Goal: Transaction & Acquisition: Purchase product/service

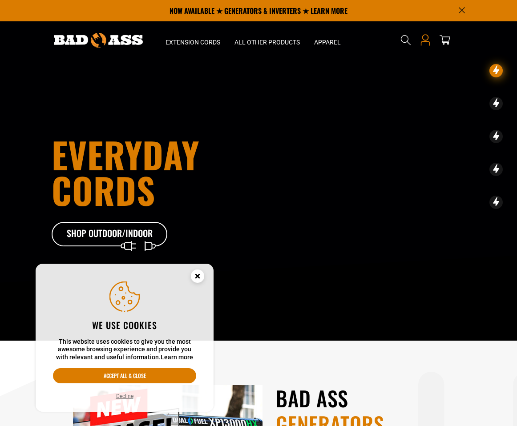
click at [426, 37] on icon at bounding box center [426, 40] width 12 height 12
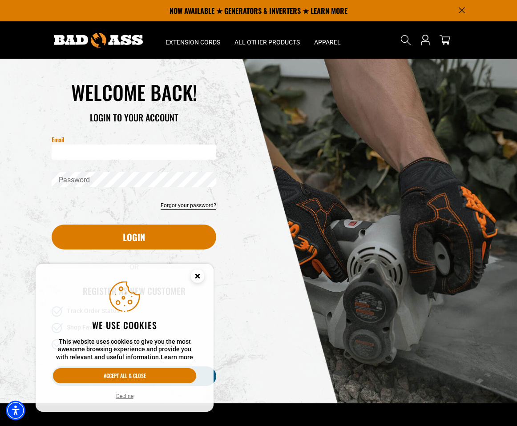
click at [94, 154] on input "Email" at bounding box center [134, 152] width 165 height 15
click at [75, 154] on input "Email" at bounding box center [134, 152] width 165 height 15
type input "**********"
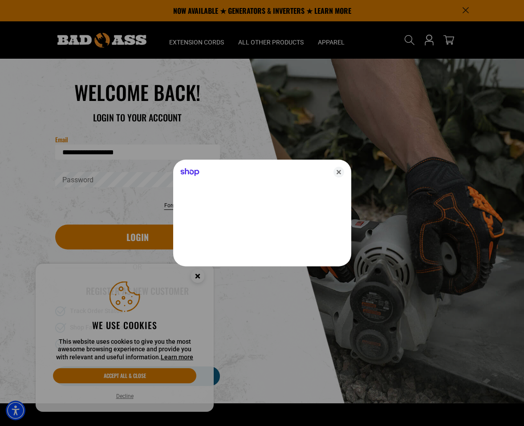
click at [109, 180] on div at bounding box center [262, 213] width 524 height 426
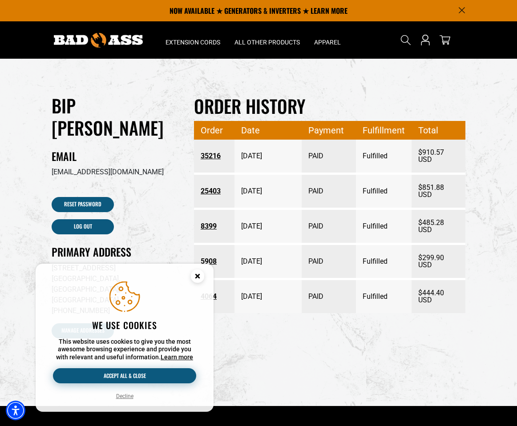
click at [114, 380] on button "Accept all & close" at bounding box center [124, 376] width 143 height 15
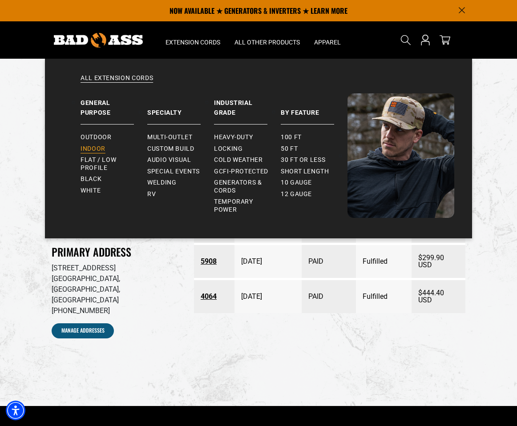
click at [89, 147] on span "Indoor" at bounding box center [93, 149] width 25 height 8
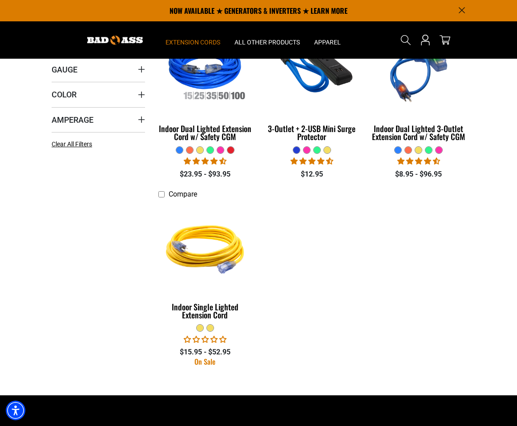
scroll to position [89, 0]
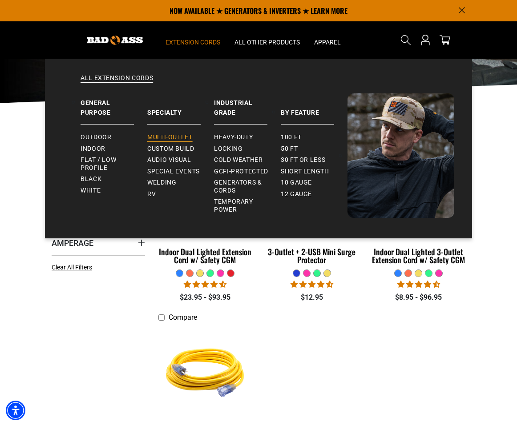
click at [165, 139] on span "Multi-Outlet" at bounding box center [169, 138] width 45 height 8
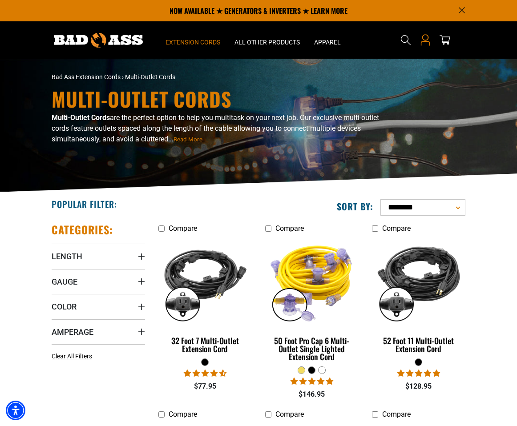
click at [427, 38] on icon "Open this option" at bounding box center [426, 40] width 12 height 12
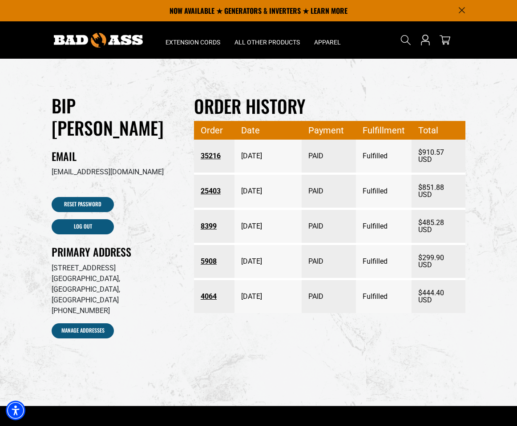
click at [211, 157] on link "35216" at bounding box center [214, 156] width 27 height 16
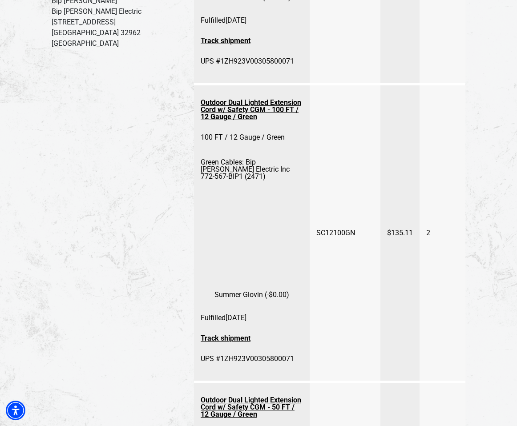
scroll to position [312, 0]
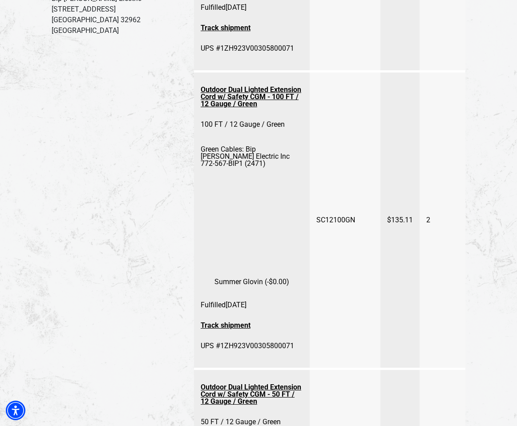
click at [246, 97] on link "Outdoor Dual Lighted Extension Cord w/ Safety CGM - 100 FT / 12 Gauge / Green" at bounding box center [252, 97] width 102 height 30
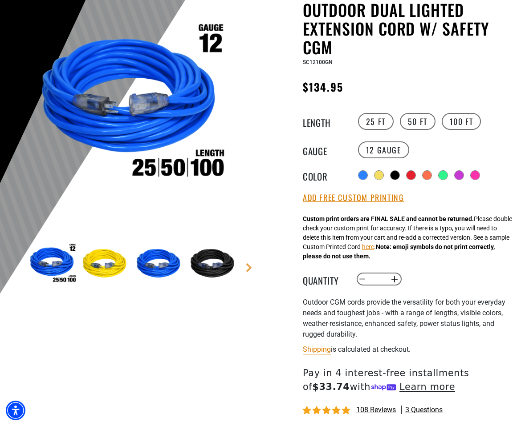
scroll to position [134, 0]
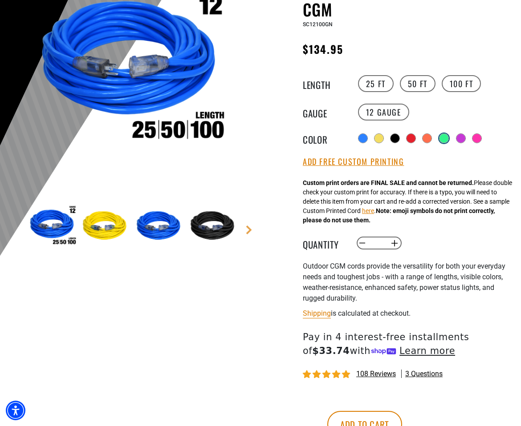
click at [447, 136] on div at bounding box center [443, 138] width 9 height 9
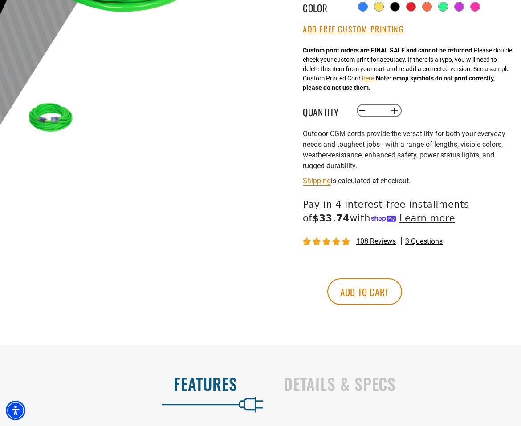
scroll to position [267, 0]
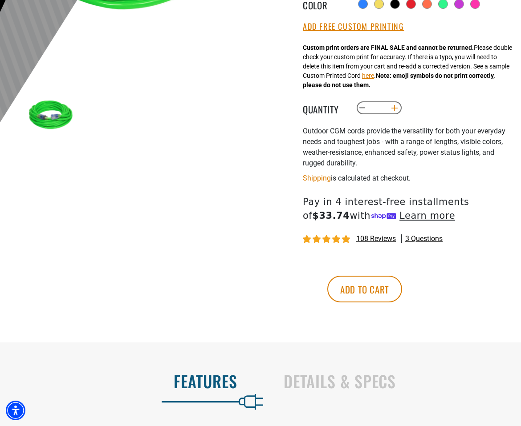
click at [396, 109] on button "Increase quantity for Outdoor Dual Lighted Extension Cord w/ Safety CGM" at bounding box center [395, 108] width 14 height 15
type input "*"
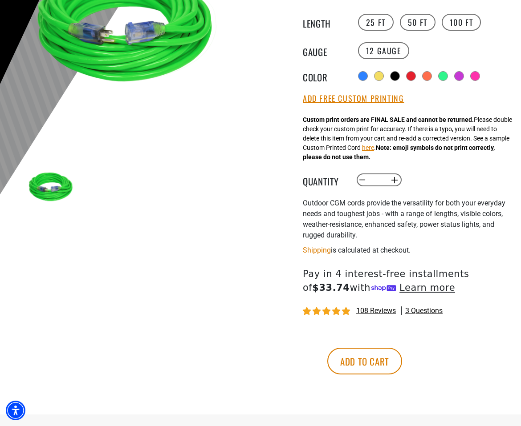
scroll to position [223, 0]
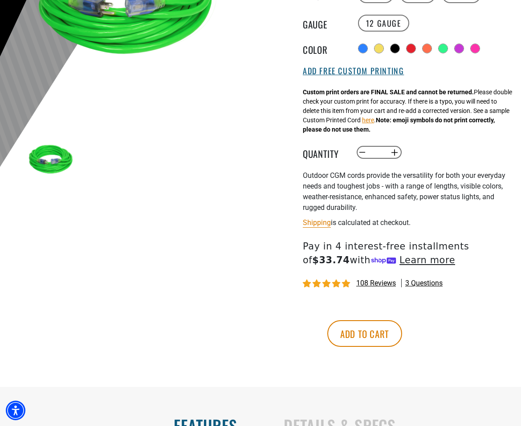
click at [355, 76] on button "Add Free Custom Printing" at bounding box center [353, 71] width 101 height 10
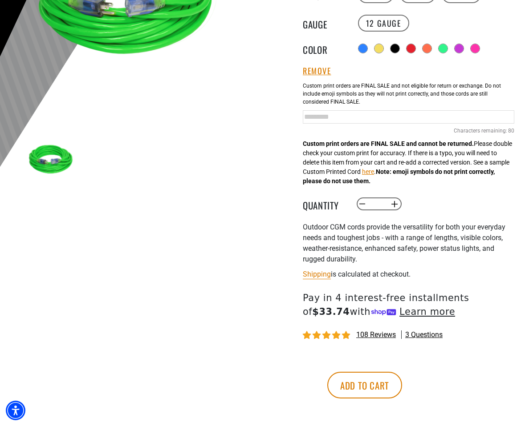
click at [321, 114] on input "text" at bounding box center [408, 116] width 211 height 13
type input "**********"
click at [206, 189] on main-product-gallery at bounding box center [130, 63] width 247 height 338
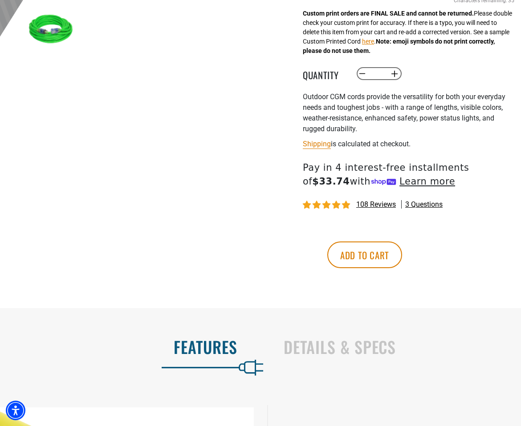
scroll to position [356, 0]
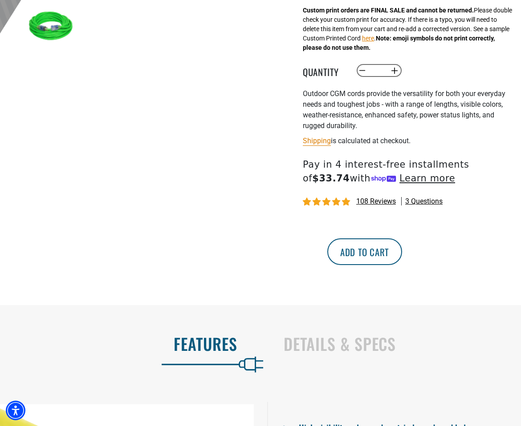
click at [402, 256] on button "Add to cart" at bounding box center [364, 252] width 75 height 27
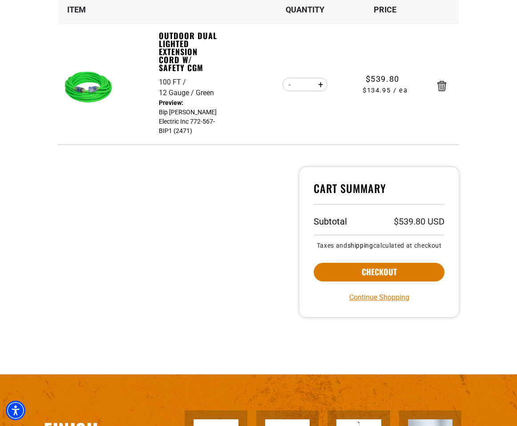
scroll to position [134, 0]
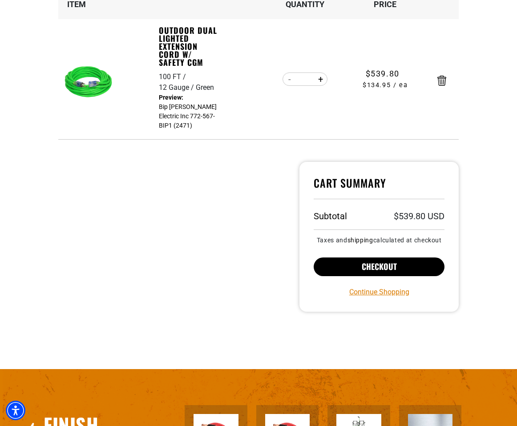
click at [370, 265] on button "Checkout" at bounding box center [379, 267] width 131 height 19
